Goal: Task Accomplishment & Management: Complete application form

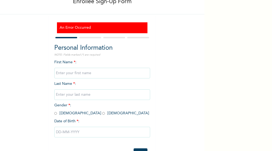
scroll to position [53, 0]
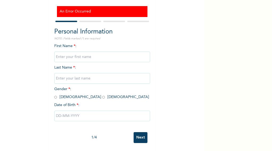
click at [136, 136] on input "Next" at bounding box center [141, 138] width 14 height 11
click at [208, 78] on div "Enrollee Sign-Up Form An Error Occurred Personal Information NOTE: Fields marke…" at bounding box center [136, 75] width 272 height 151
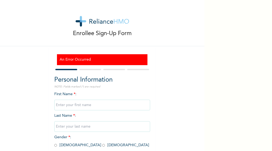
click at [54, 146] on input "radio" at bounding box center [55, 145] width 3 height 5
radio input "true"
click at [86, 105] on input "text" at bounding box center [102, 105] width 96 height 11
type input "Fashoro"
click at [66, 126] on input "text" at bounding box center [102, 127] width 96 height 11
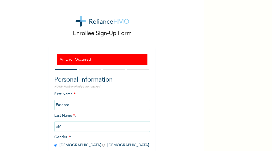
type input "o"
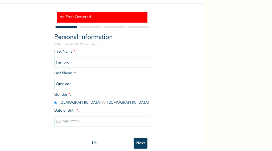
scroll to position [53, 0]
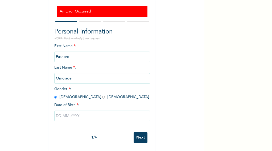
type input "Omolade"
click at [116, 111] on input "text" at bounding box center [102, 116] width 96 height 11
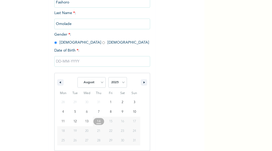
scroll to position [108, 0]
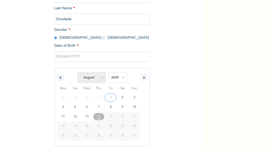
click at [101, 79] on select "January February March April May June July August September October November De…" at bounding box center [92, 78] width 28 height 11
select select "4"
click at [78, 73] on select "January February March April May June July August September October November De…" at bounding box center [92, 78] width 28 height 11
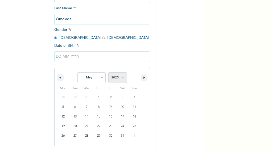
click at [119, 77] on select "2025 2024 2023 2022 2021 2020 2019 2018 2017 2016 2015 2014 2013 2012 2011 2010…" at bounding box center [118, 78] width 19 height 11
select select "1980"
click at [109, 73] on select "2025 2024 2023 2022 2021 2020 2019 2018 2017 2016 2015 2014 2013 2012 2011 2010…" at bounding box center [118, 78] width 19 height 11
type input "[DATE]"
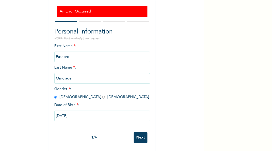
scroll to position [53, 0]
click at [140, 133] on input "Next" at bounding box center [141, 138] width 14 height 11
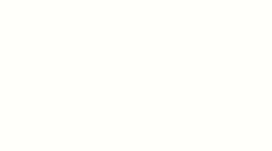
click at [127, 61] on div at bounding box center [136, 75] width 272 height 151
click at [118, 54] on div at bounding box center [136, 75] width 272 height 151
